Goal: Obtain resource: Download file/media

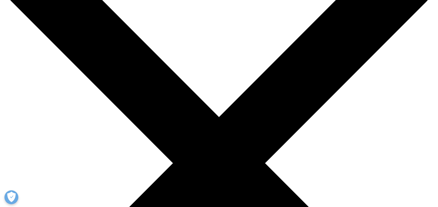
scroll to position [65, 0]
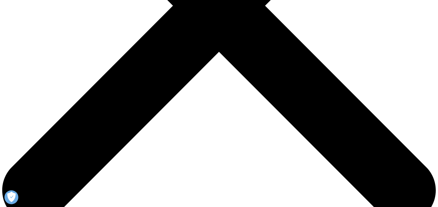
scroll to position [248, 0]
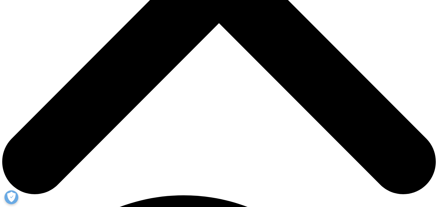
type input "Himani"
type input "Sethi"
type input "himani.m.sethi@zs.com"
type input "ZS"
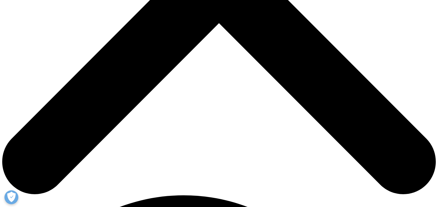
select select "India"
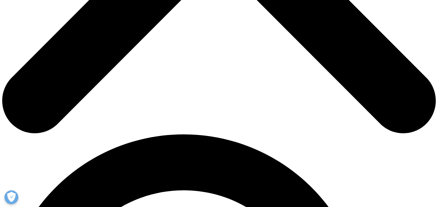
scroll to position [307, 0]
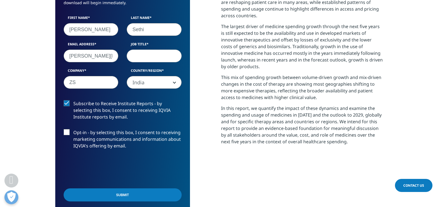
click at [68, 129] on div "Subscribe to Receive Institute Reports - by selecting this box, I consent to re…" at bounding box center [122, 129] width 127 height 58
click at [68, 134] on label "Opt-in - by selecting this box, I consent to receiving marketing communications…" at bounding box center [123, 140] width 118 height 23
click at [73, 129] on input "Opt-in - by selecting this box, I consent to receiving marketing communications…" at bounding box center [73, 129] width 0 height 0
click at [145, 57] on input "Job Title" at bounding box center [154, 55] width 55 height 13
type input "associate"
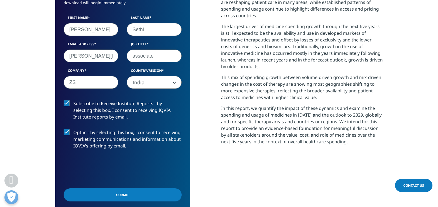
click at [115, 197] on input "Submit" at bounding box center [123, 194] width 118 height 13
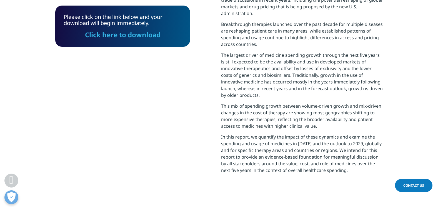
scroll to position [279, 0]
drag, startPoint x: 141, startPoint y: 36, endPoint x: 135, endPoint y: 7, distance: 29.9
click at [141, 36] on link "Click here to download" at bounding box center [123, 34] width 76 height 9
